Goal: Task Accomplishment & Management: Complete application form

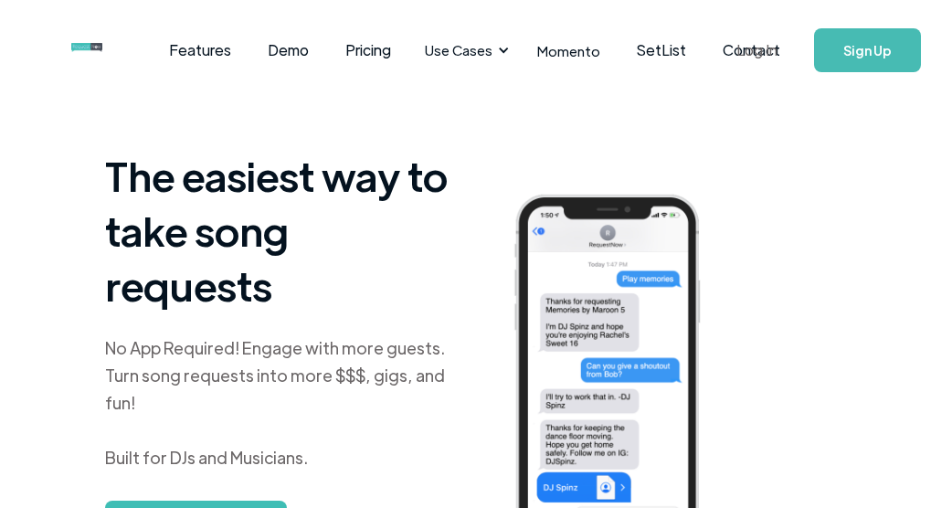
click at [747, 45] on link "Log In" at bounding box center [757, 50] width 78 height 64
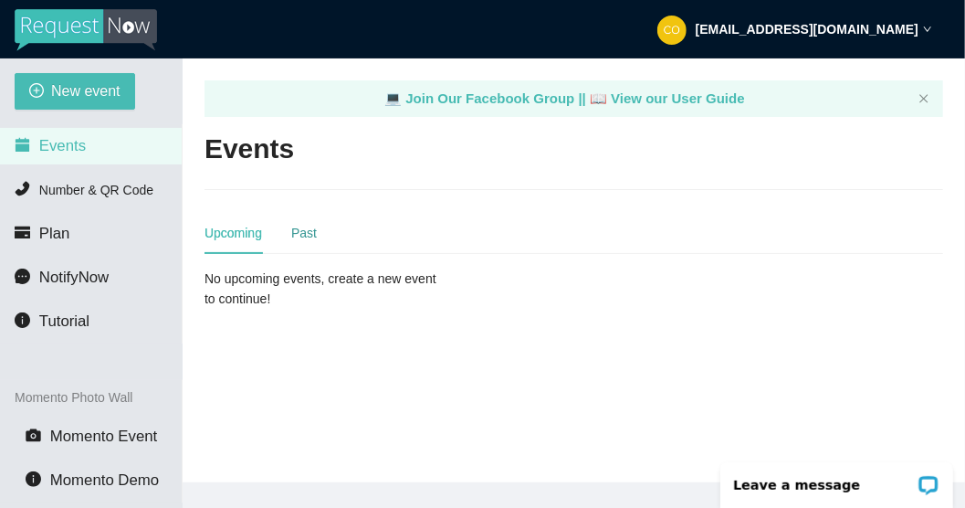
click at [303, 229] on div "Past" at bounding box center [304, 233] width 26 height 20
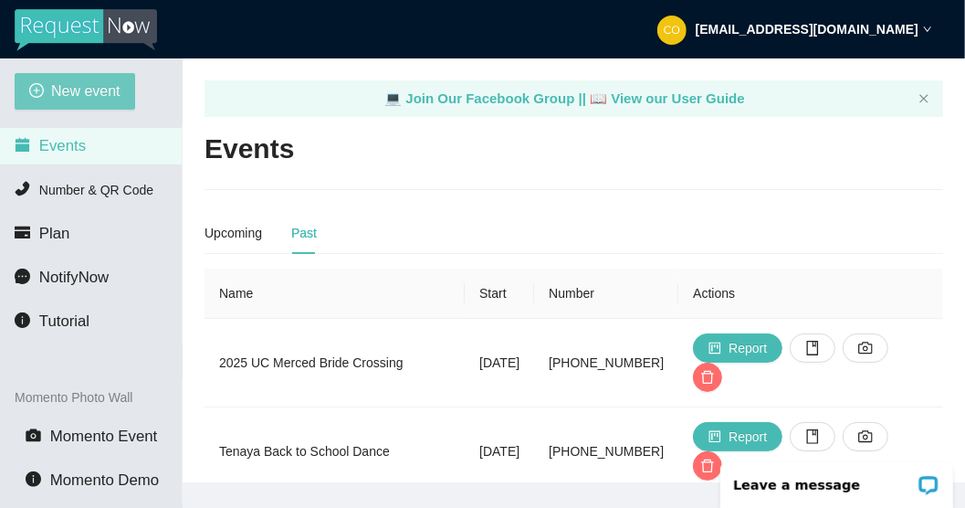
click at [100, 89] on span "New event" at bounding box center [85, 90] width 69 height 23
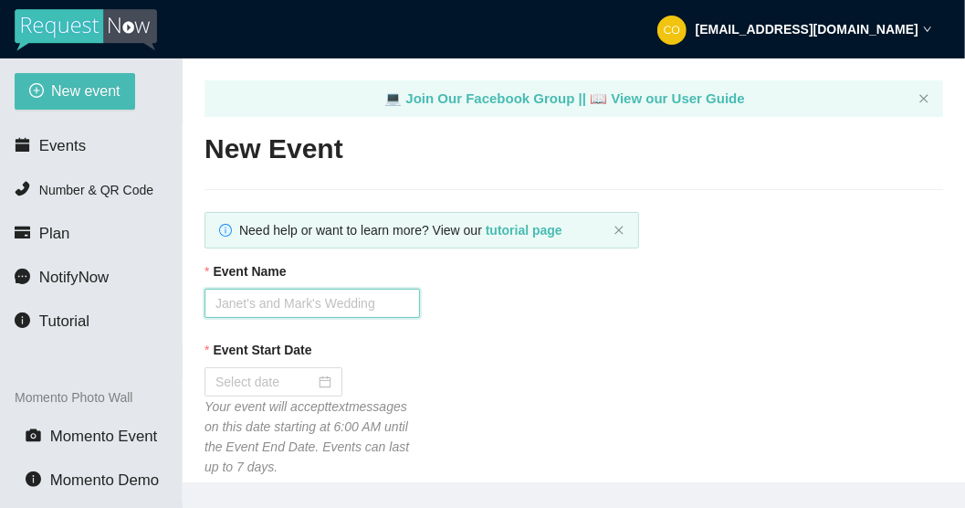
click at [268, 311] on input "Event Name" at bounding box center [313, 303] width 216 height 29
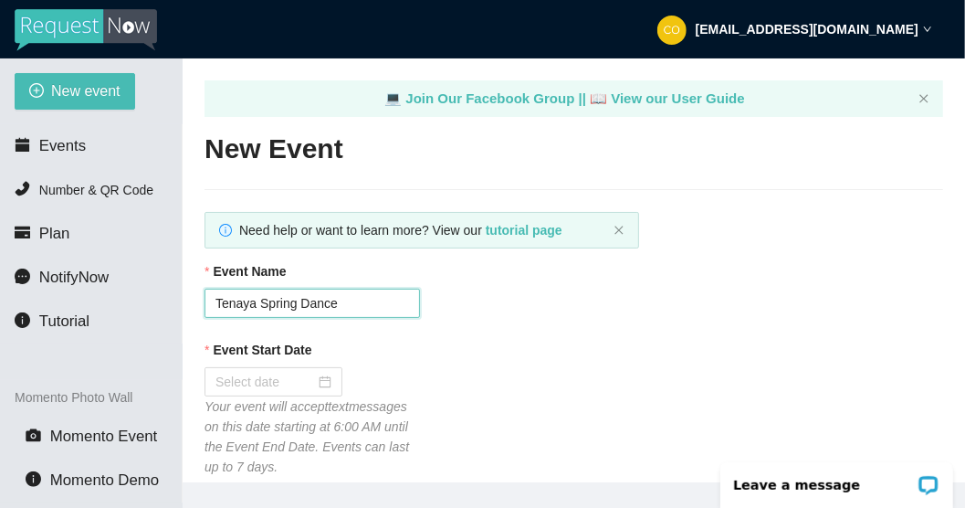
drag, startPoint x: 258, startPoint y: 307, endPoint x: 490, endPoint y: 298, distance: 232.2
click at [490, 300] on div "Event Name Tenaya Spring Dance" at bounding box center [574, 289] width 739 height 57
type input "Tenaya Back to School Dance"
drag, startPoint x: 1637, startPoint y: 932, endPoint x: 928, endPoint y: 482, distance: 839.6
click at [928, 482] on icon "Open LiveChat chat widget" at bounding box center [928, 483] width 14 height 9
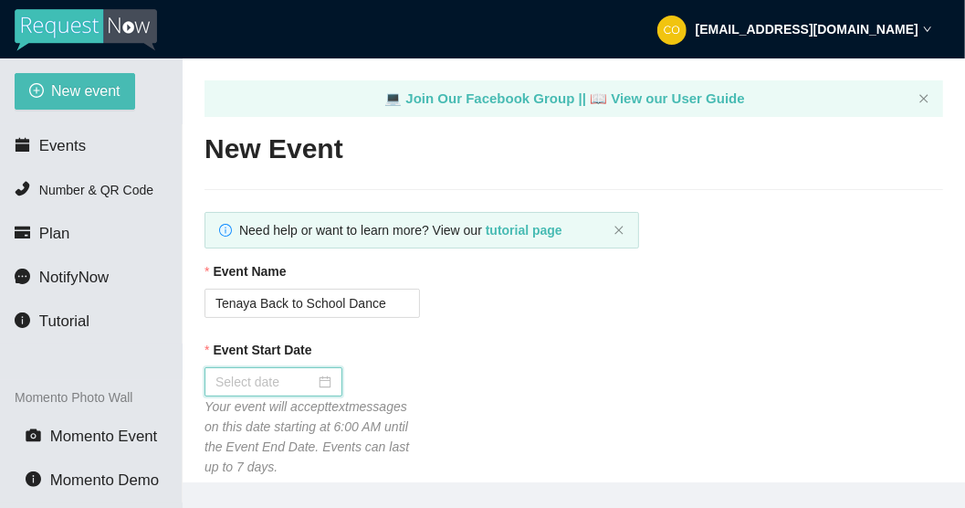
click at [314, 385] on input "Event Start Date" at bounding box center [266, 382] width 100 height 20
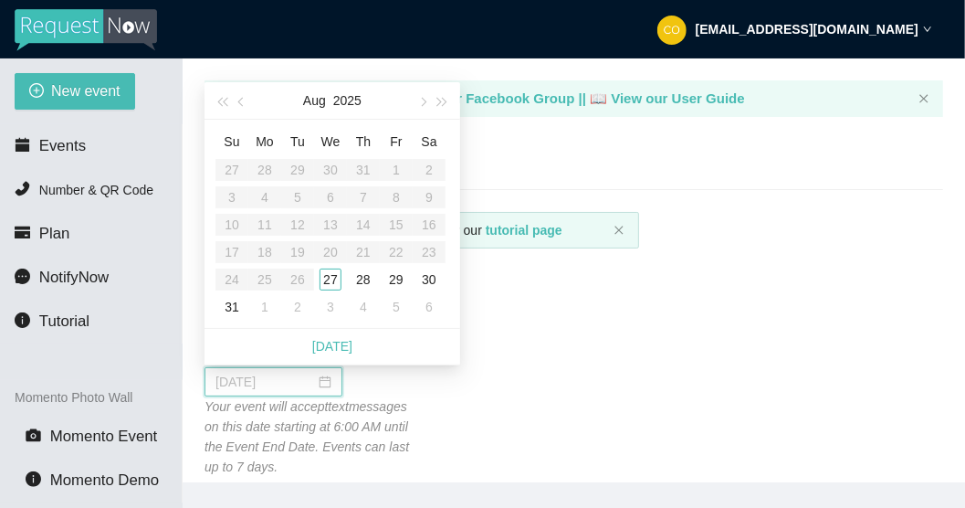
type input "09/03/2025"
type input "08/27/2025"
click at [332, 280] on div "27" at bounding box center [331, 280] width 22 height 22
type input "08/28/2025"
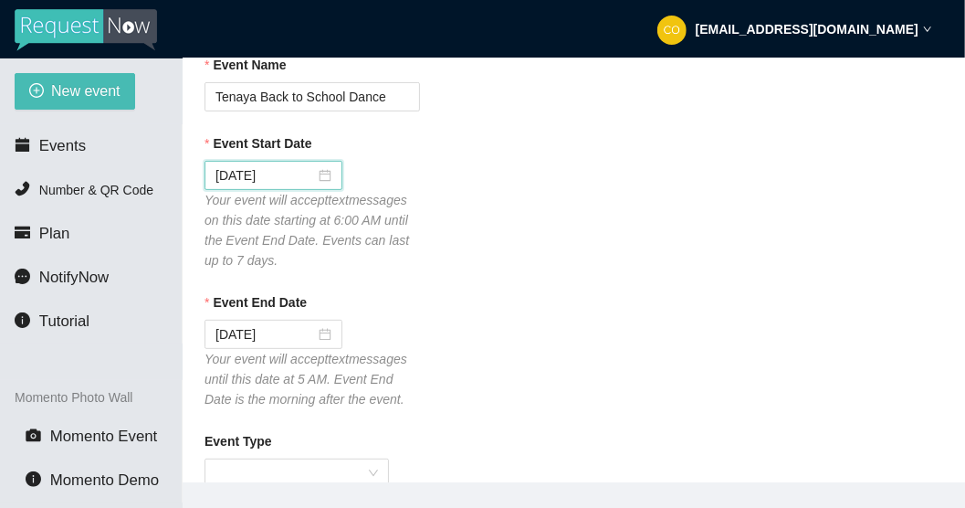
scroll to position [457, 0]
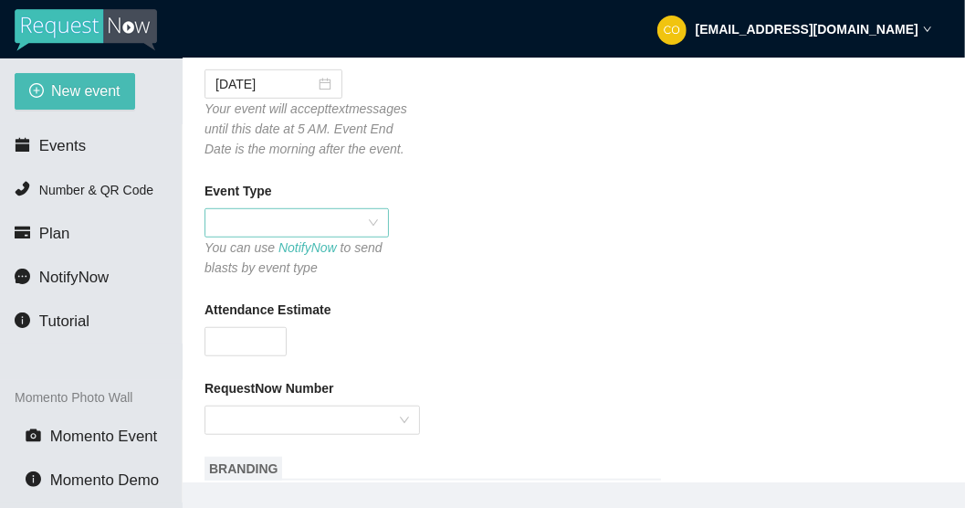
click at [373, 227] on span at bounding box center [297, 222] width 163 height 27
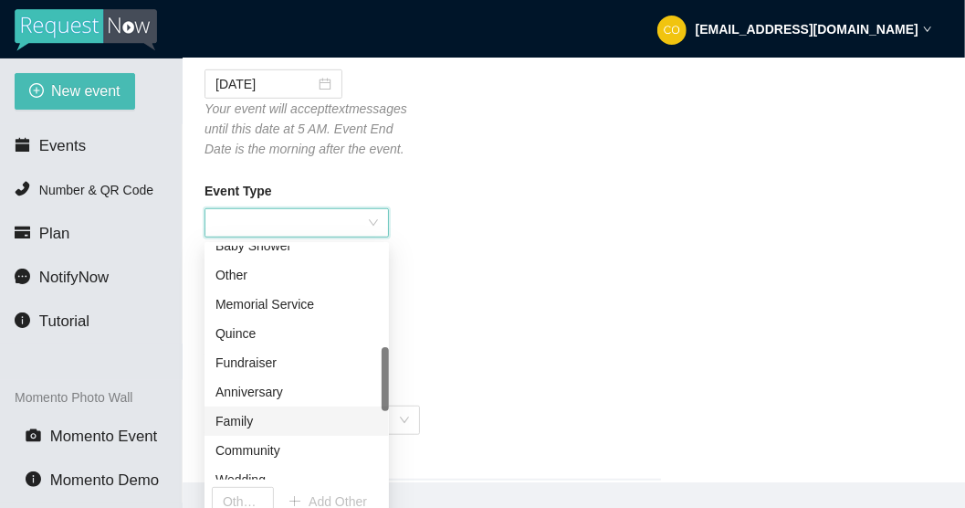
scroll to position [614, 0]
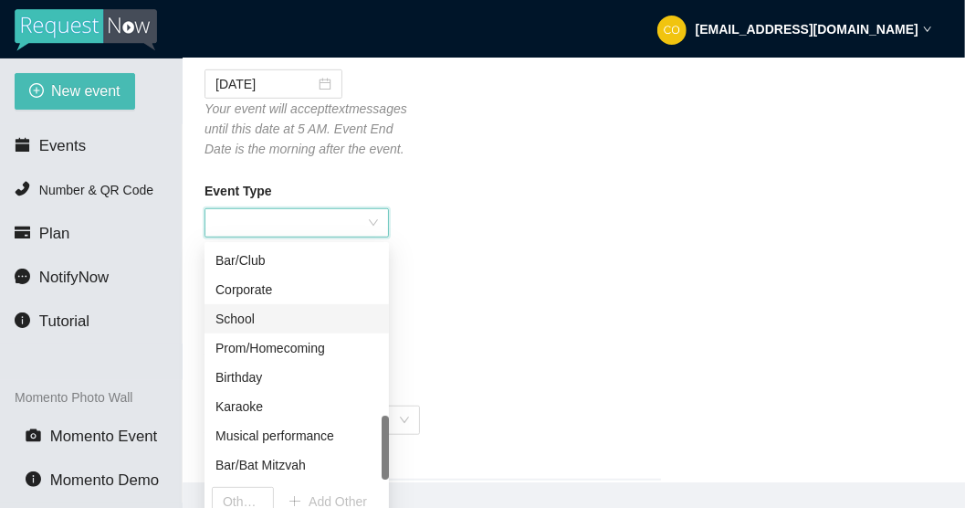
click at [238, 317] on div "School" at bounding box center [297, 319] width 163 height 20
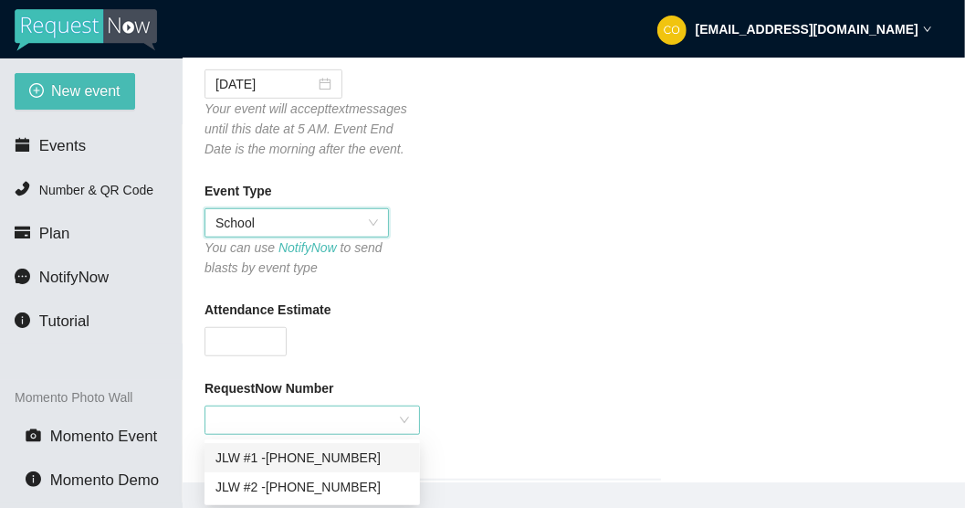
click at [405, 422] on div at bounding box center [313, 419] width 216 height 29
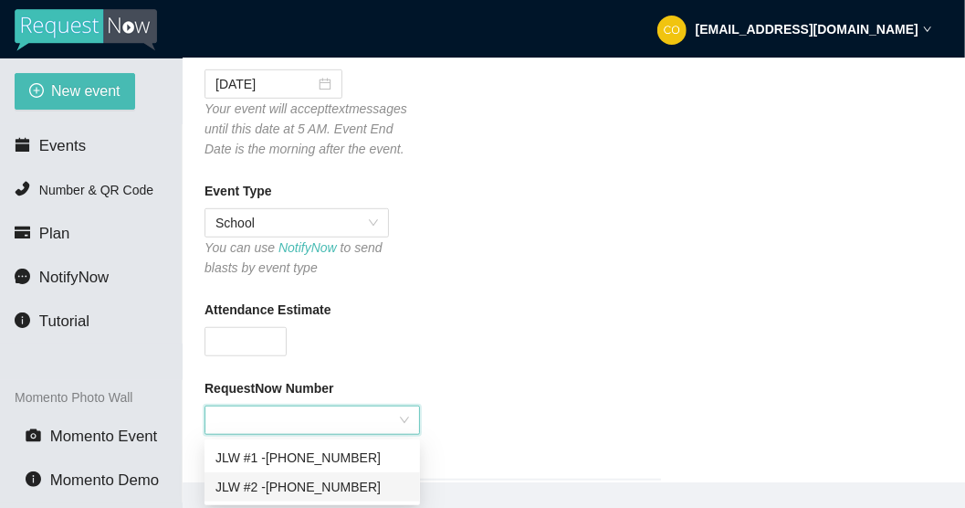
click at [303, 491] on div "JLW #2 - (209) 326-1546" at bounding box center [313, 487] width 194 height 20
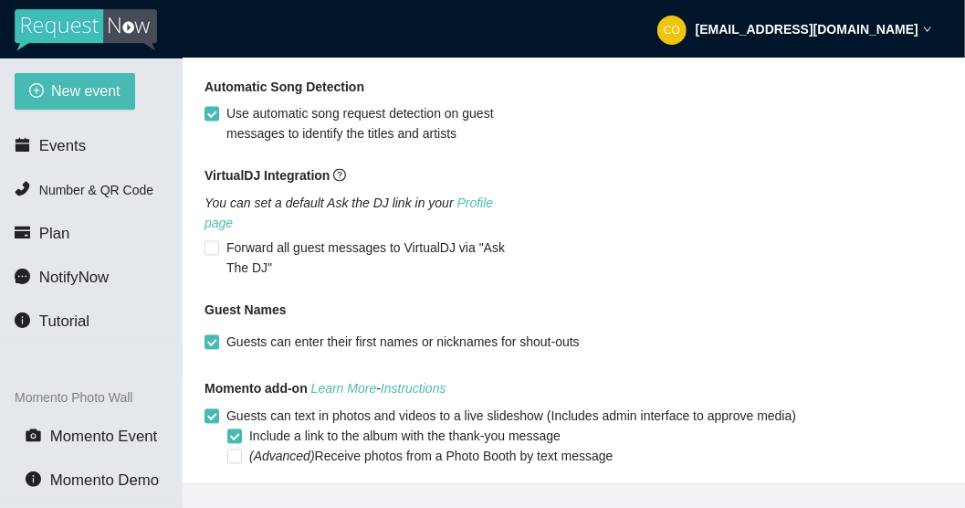
scroll to position [1461, 0]
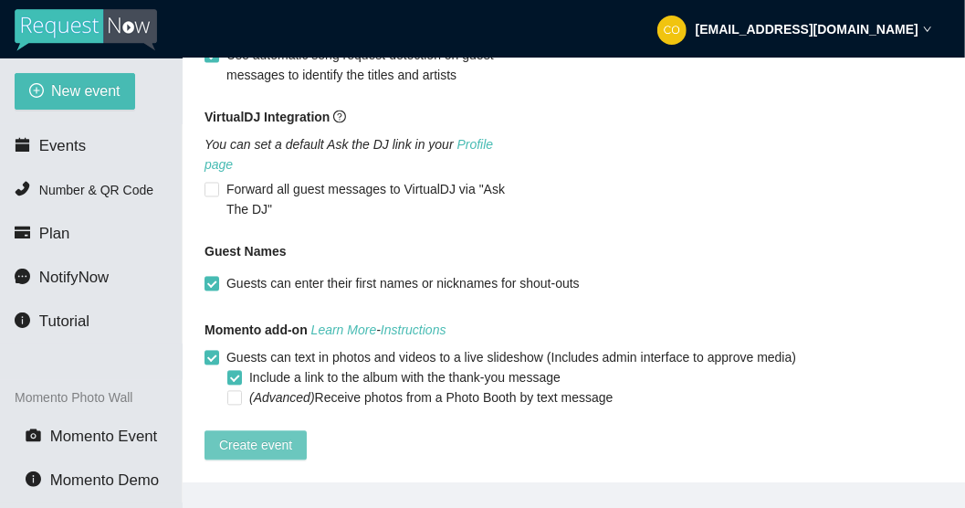
click at [269, 436] on span "Create event" at bounding box center [255, 446] width 73 height 20
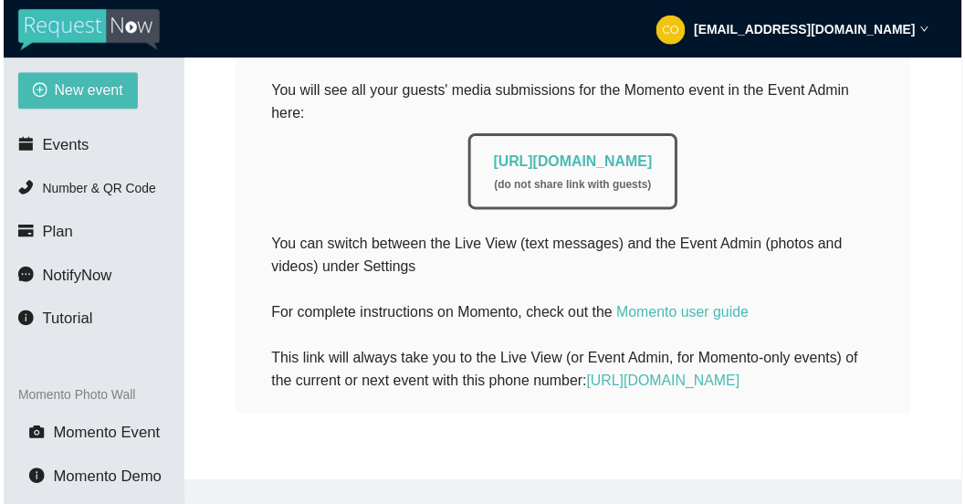
scroll to position [806, 0]
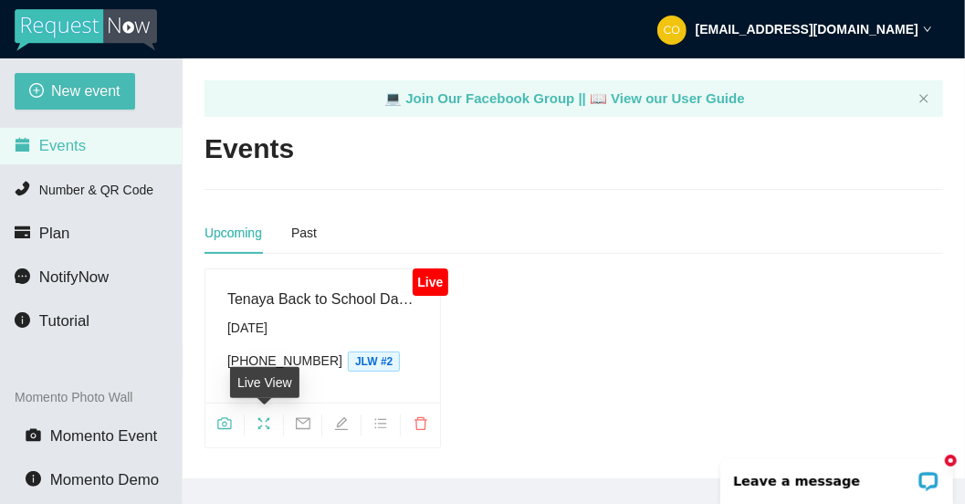
click at [259, 425] on icon "fullscreen" at bounding box center [264, 423] width 15 height 15
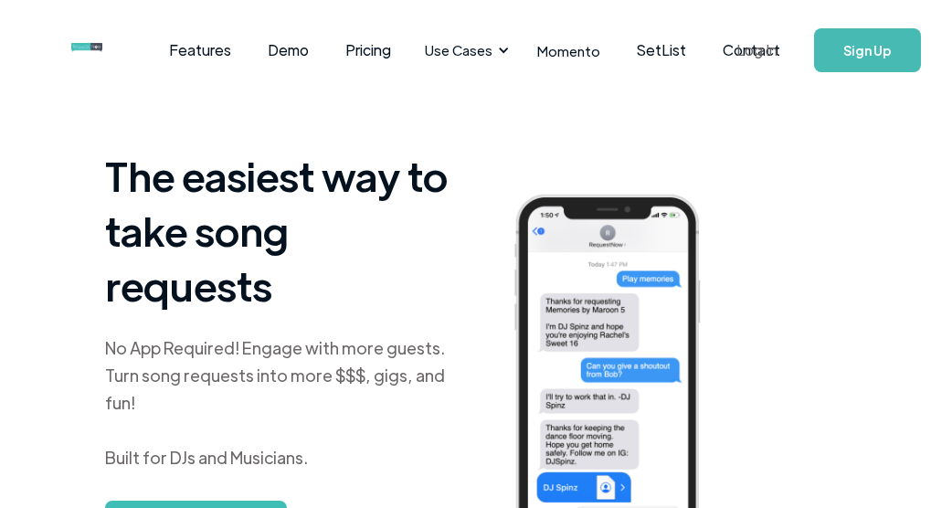
click at [746, 56] on link "Log In" at bounding box center [757, 50] width 78 height 64
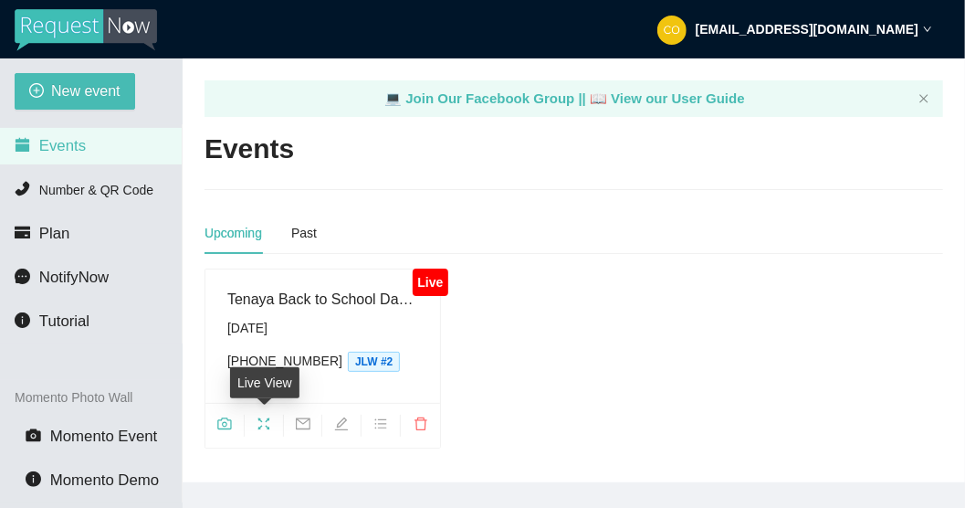
click at [232, 421] on span "camera" at bounding box center [224, 426] width 38 height 20
